Goal: Navigation & Orientation: Find specific page/section

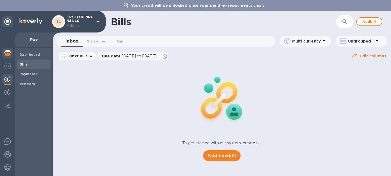
click at [9, 55] on img at bounding box center [7, 53] width 7 height 7
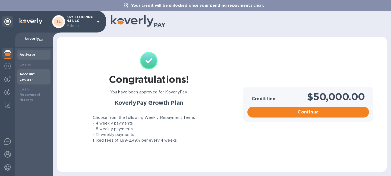
click at [33, 77] on div "Account Ledger" at bounding box center [33, 76] width 33 height 15
